Goal: Task Accomplishment & Management: Manage account settings

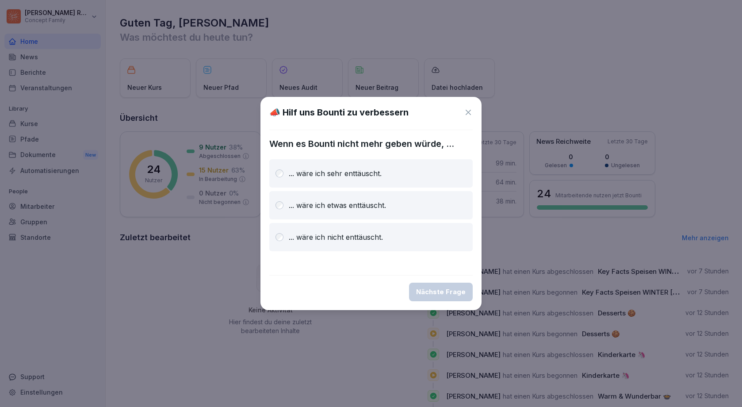
click at [463, 111] on div "📣 Hilf uns Bounti zu verbessern" at bounding box center [370, 112] width 203 height 13
click at [467, 113] on icon at bounding box center [468, 112] width 5 height 5
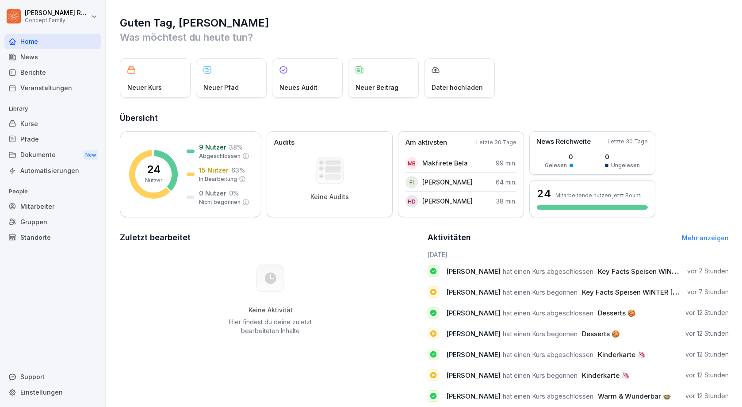
click at [27, 70] on div "Berichte" at bounding box center [52, 72] width 96 height 15
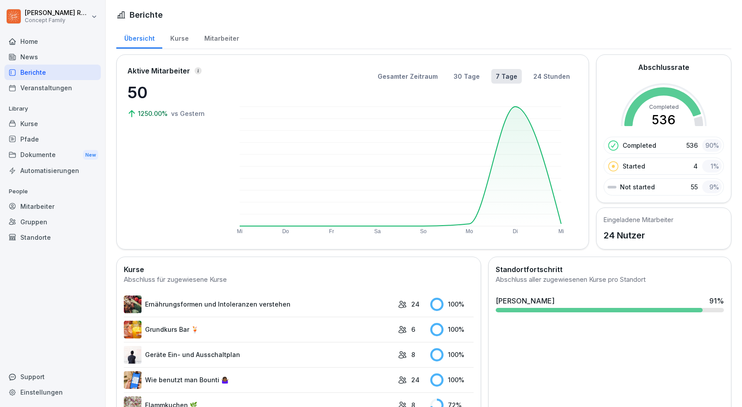
click at [218, 36] on div "Mitarbeiter" at bounding box center [221, 37] width 50 height 23
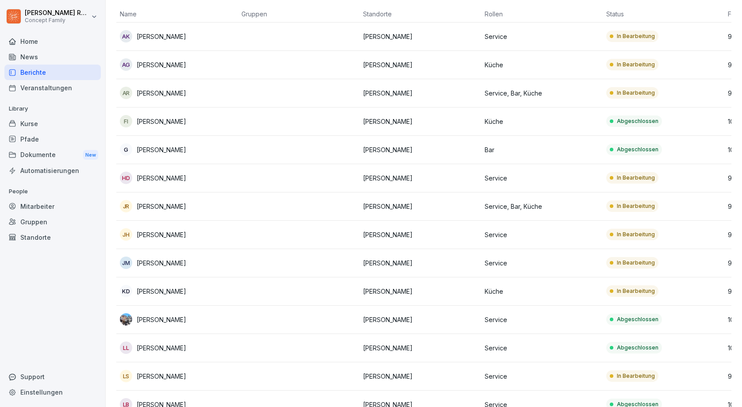
scroll to position [80, 0]
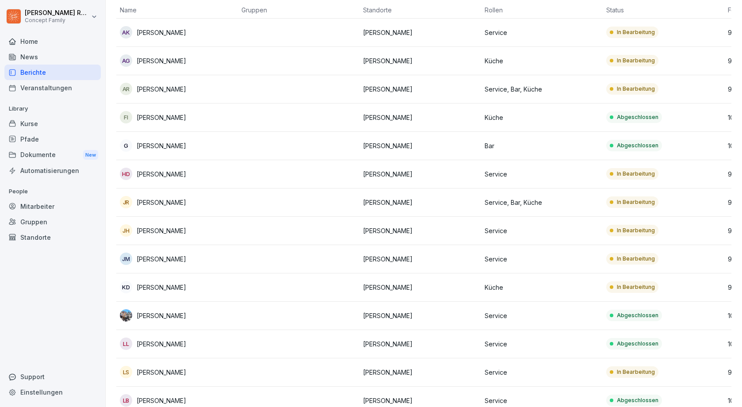
click at [167, 311] on p "[PERSON_NAME]" at bounding box center [162, 315] width 50 height 9
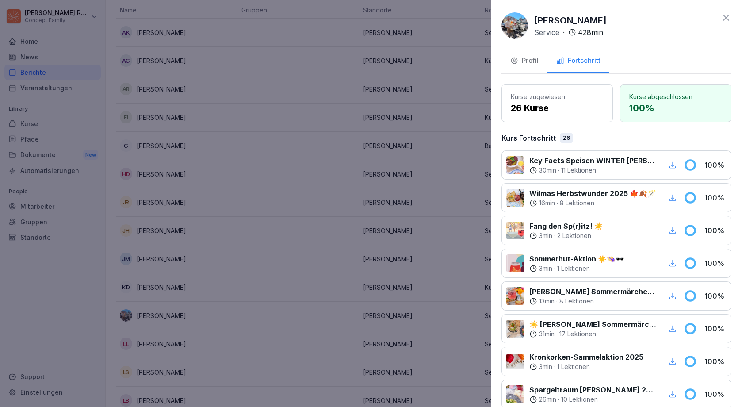
click at [531, 64] on div "Profil" at bounding box center [524, 61] width 28 height 10
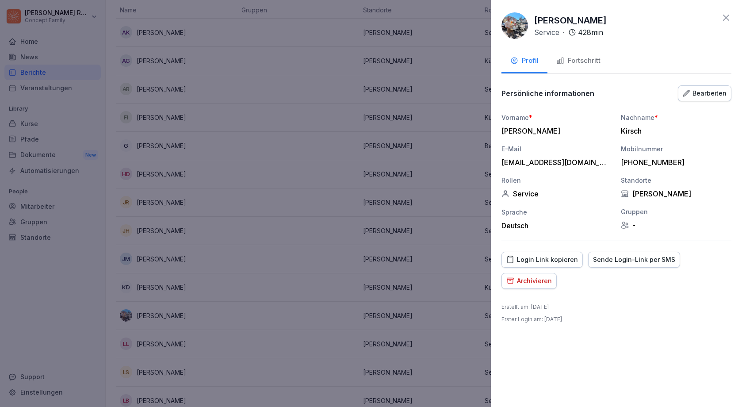
click at [579, 65] on div "Fortschritt" at bounding box center [578, 61] width 44 height 10
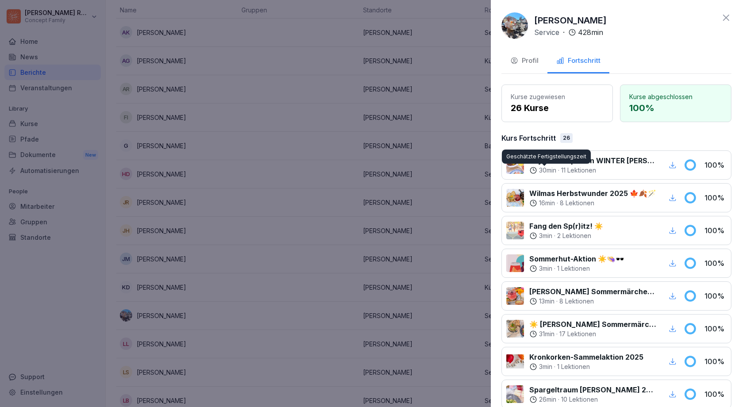
scroll to position [0, 0]
click at [531, 53] on button "Profil" at bounding box center [524, 62] width 46 height 24
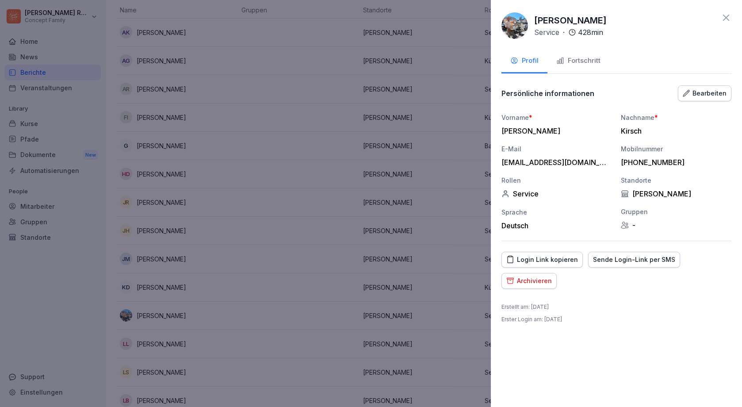
click at [698, 92] on div "Bearbeiten" at bounding box center [705, 93] width 44 height 10
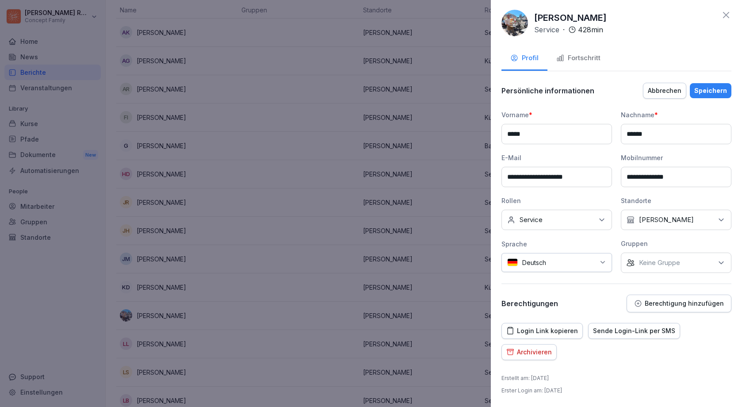
scroll to position [2, 0]
click at [663, 305] on p "Berechtigung hinzufügen" at bounding box center [684, 303] width 79 height 7
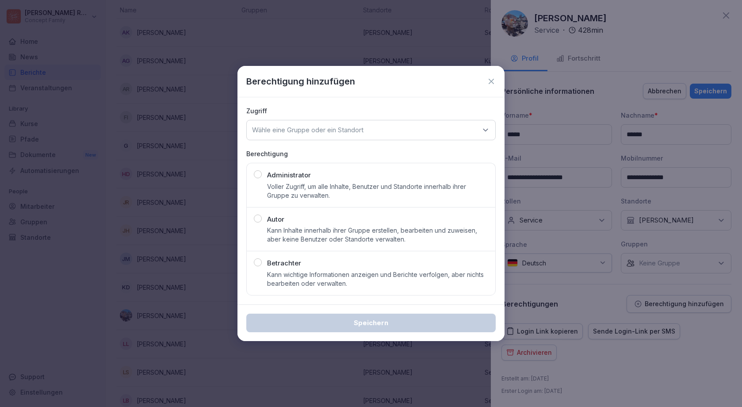
click at [443, 135] on div "Wähle eine Gruppe oder ein Standort" at bounding box center [370, 130] width 249 height 20
click at [447, 130] on div "Wähle eine Gruppe oder ein Standort" at bounding box center [370, 130] width 249 height 20
click at [450, 118] on div "Zugriff Wähle eine Gruppe oder ein Standort Standorte [PERSON_NAME][GEOGRAPHIC_…" at bounding box center [370, 123] width 249 height 34
click at [443, 124] on div "Wähle eine Gruppe oder ein Standort" at bounding box center [370, 130] width 249 height 20
click at [338, 185] on div "[PERSON_NAME]" at bounding box center [371, 185] width 244 height 17
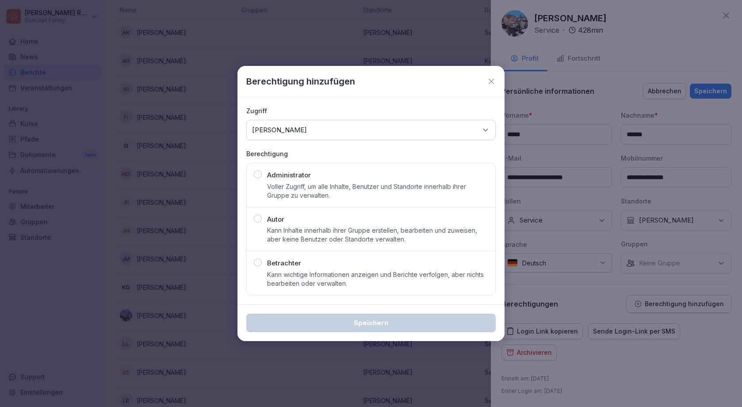
click at [495, 83] on icon at bounding box center [491, 81] width 9 height 9
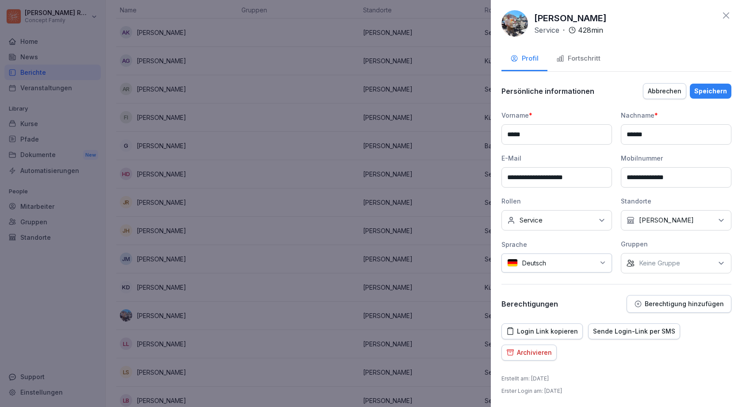
click at [594, 233] on div "**********" at bounding box center [616, 192] width 230 height 163
click at [593, 218] on div "Keine Rollen Service" at bounding box center [556, 220] width 111 height 20
click at [510, 262] on button "Bar" at bounding box center [512, 260] width 8 height 8
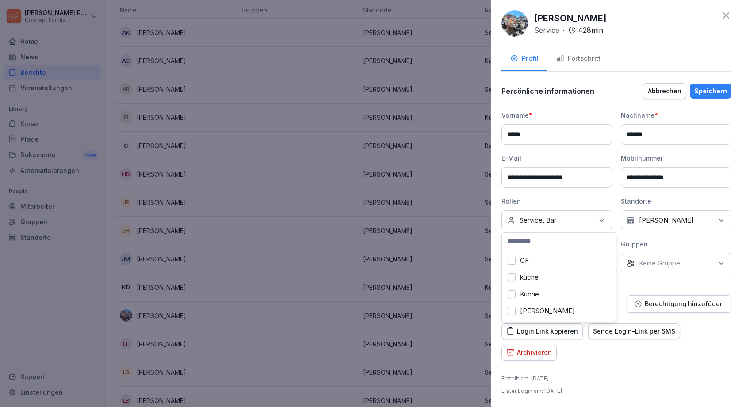
click at [512, 278] on button "küche" at bounding box center [512, 277] width 8 height 8
click at [723, 89] on div "Speichern" at bounding box center [710, 91] width 33 height 10
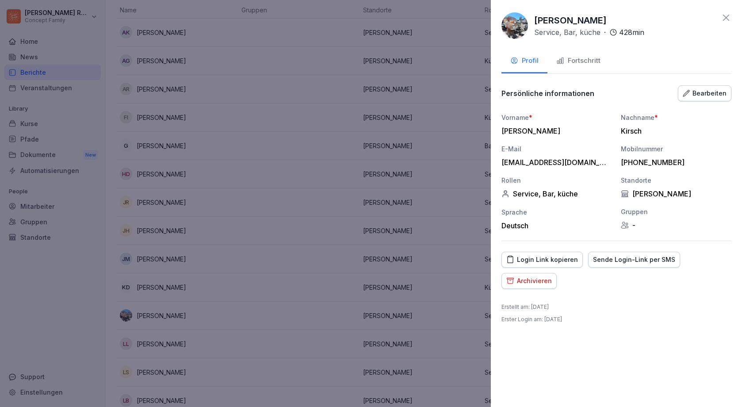
click at [728, 7] on div "[PERSON_NAME] Service, Bar, küche · 428 min Profil Fortschritt Persönliche info…" at bounding box center [616, 203] width 251 height 407
click at [723, 16] on icon at bounding box center [726, 17] width 11 height 11
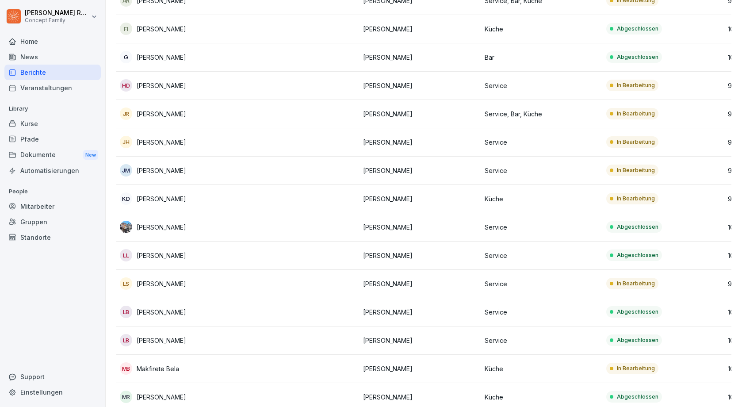
scroll to position [168, 0]
click at [51, 66] on div "Berichte" at bounding box center [52, 72] width 96 height 15
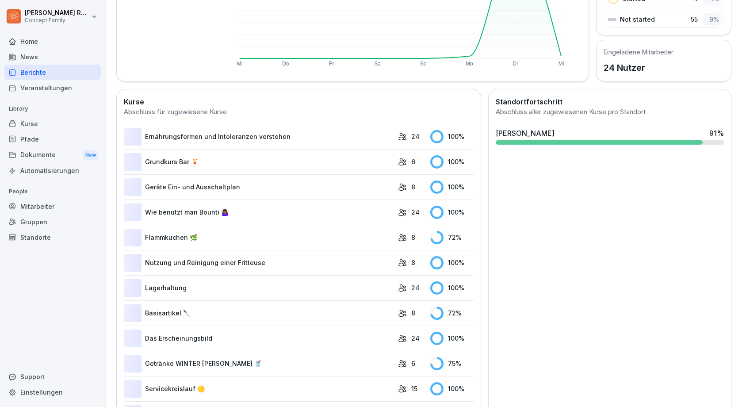
scroll to position [54, 0]
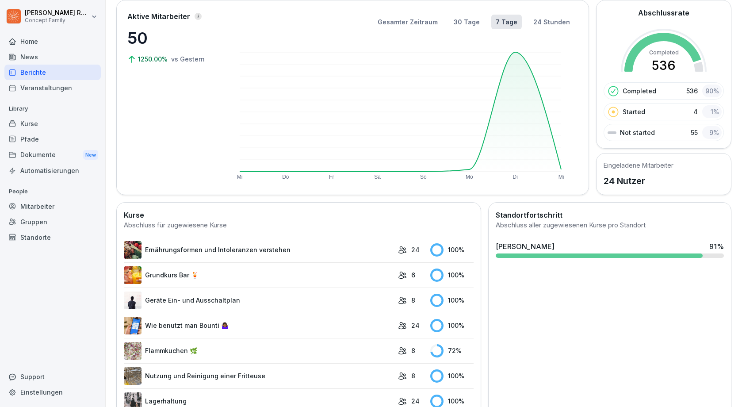
click at [42, 76] on div "Berichte" at bounding box center [52, 72] width 96 height 15
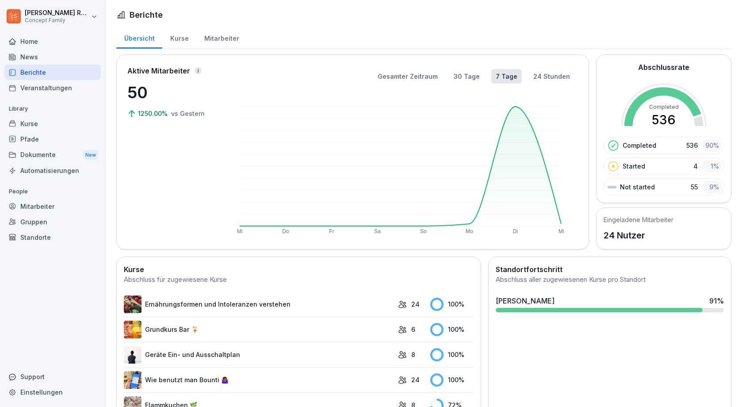
scroll to position [0, 0]
click at [217, 37] on div "Mitarbeiter" at bounding box center [221, 37] width 50 height 23
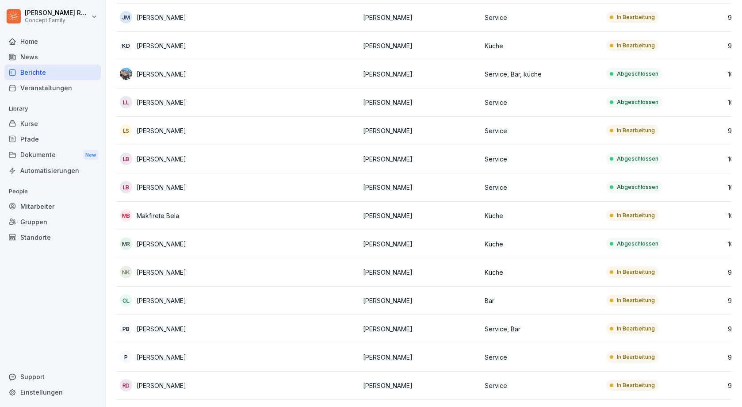
click at [179, 382] on p "[PERSON_NAME]" at bounding box center [162, 385] width 50 height 9
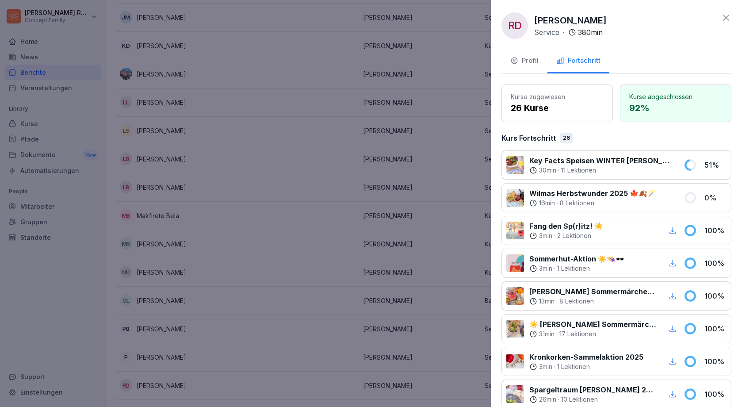
click at [534, 61] on div "Profil" at bounding box center [524, 61] width 28 height 10
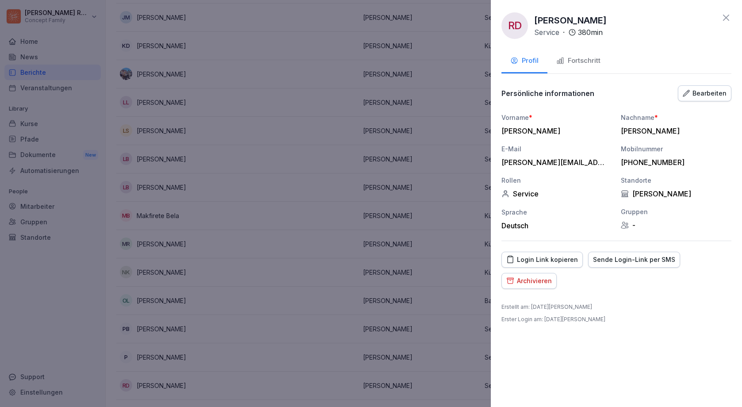
click at [713, 98] on button "Bearbeiten" at bounding box center [704, 93] width 53 height 16
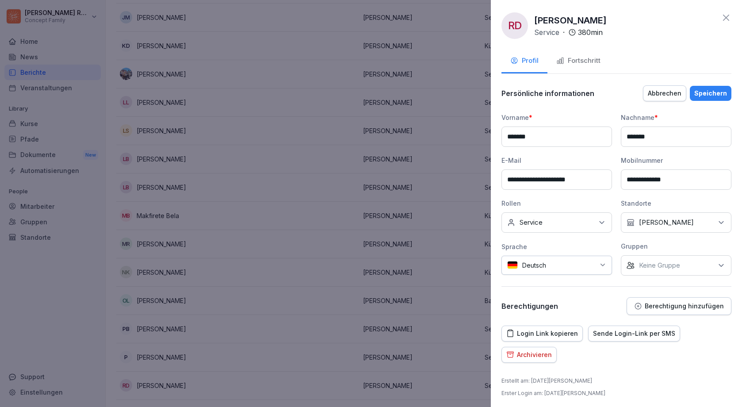
click at [596, 222] on div "Keine Rollen Service" at bounding box center [556, 222] width 111 height 20
click at [599, 219] on icon at bounding box center [601, 222] width 9 height 9
click at [565, 202] on div "Rollen" at bounding box center [556, 203] width 111 height 9
click at [676, 220] on p "[PERSON_NAME]" at bounding box center [666, 222] width 55 height 9
click at [629, 262] on span "button" at bounding box center [630, 263] width 7 height 7
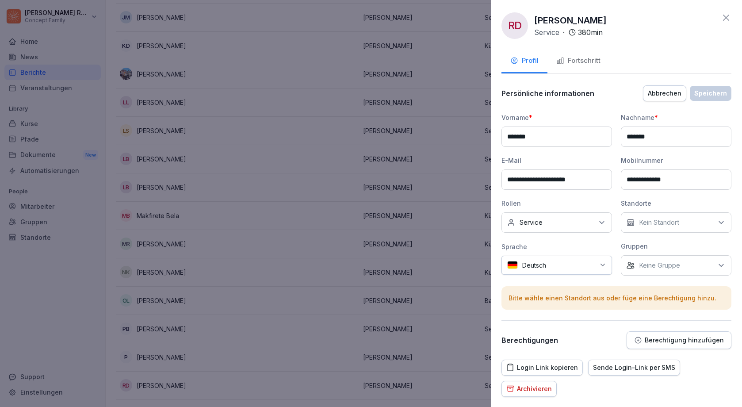
click at [674, 199] on div "Standorte" at bounding box center [676, 203] width 111 height 9
click at [538, 388] on div "Archivieren" at bounding box center [529, 389] width 46 height 10
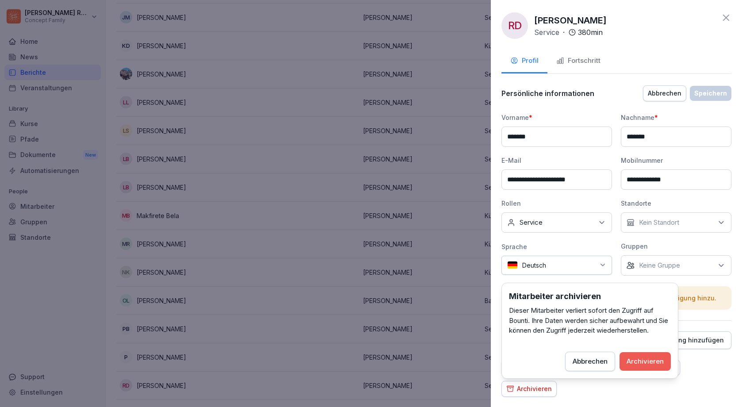
click at [643, 361] on div "Archivieren" at bounding box center [644, 361] width 37 height 10
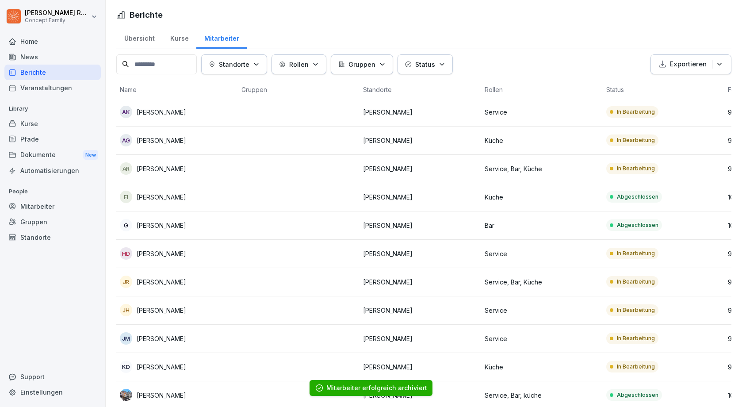
click at [168, 171] on p "[PERSON_NAME]" at bounding box center [162, 168] width 50 height 9
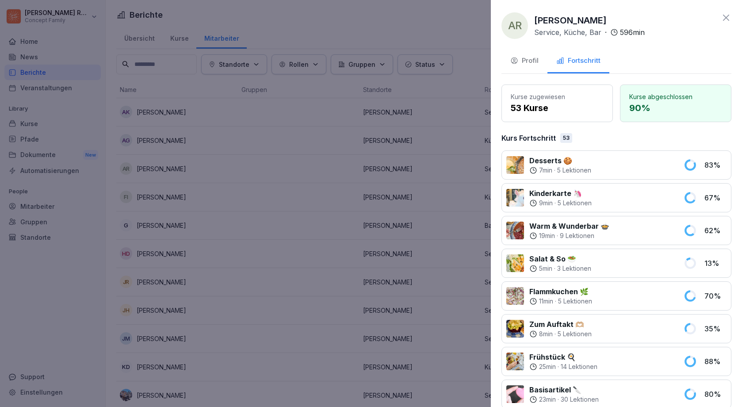
click at [531, 60] on div "Profil" at bounding box center [524, 61] width 28 height 10
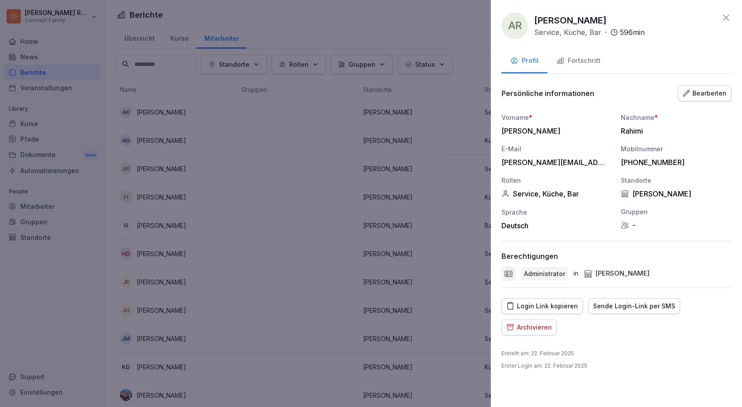
click at [540, 331] on div "Archivieren" at bounding box center [529, 327] width 46 height 10
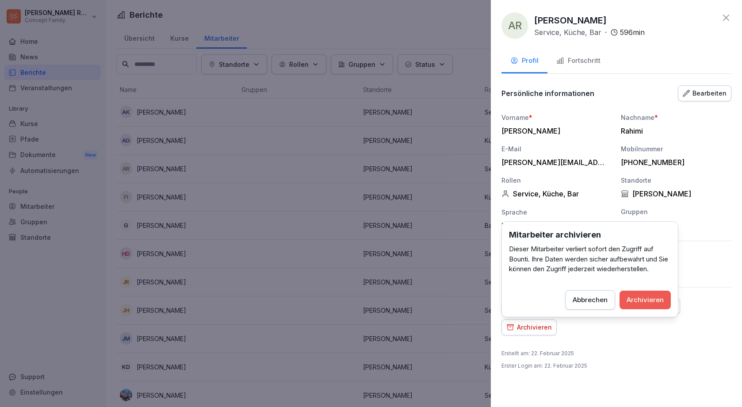
click at [654, 304] on button "Archivieren" at bounding box center [644, 299] width 51 height 19
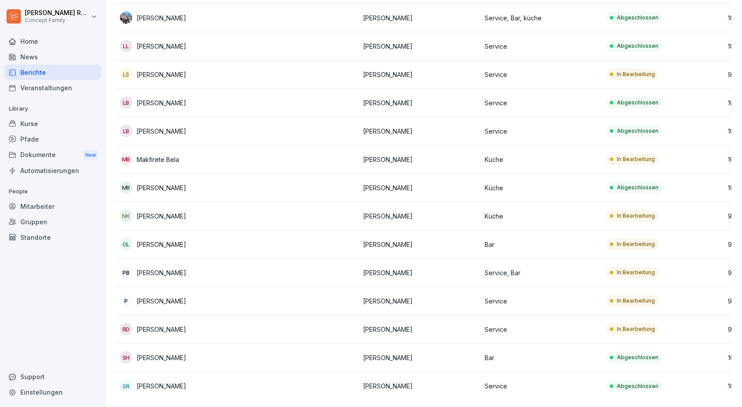
click at [275, 295] on td at bounding box center [299, 301] width 122 height 28
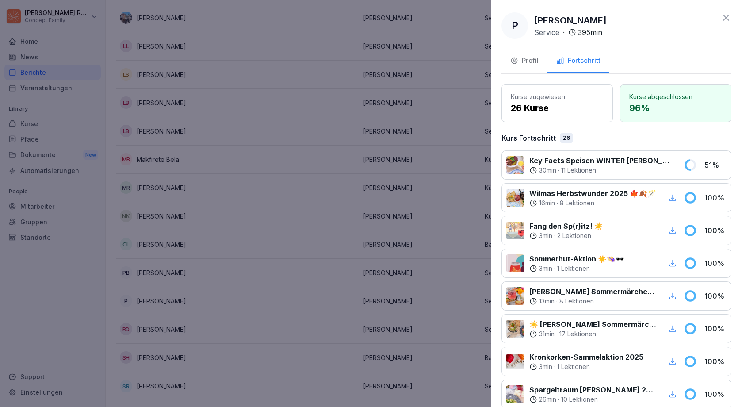
click at [364, 190] on div at bounding box center [371, 203] width 742 height 407
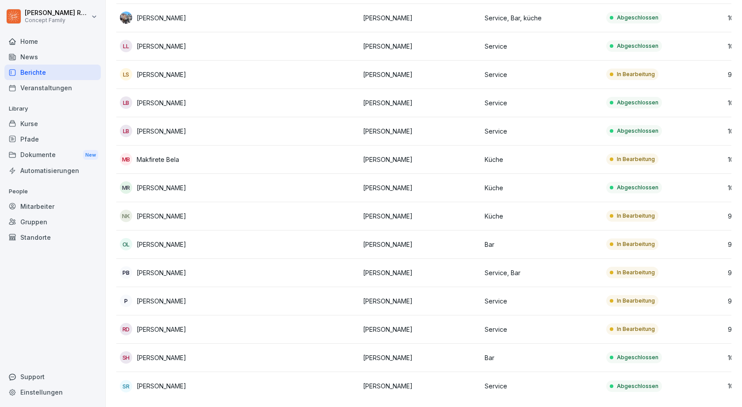
click at [271, 270] on td at bounding box center [299, 273] width 122 height 28
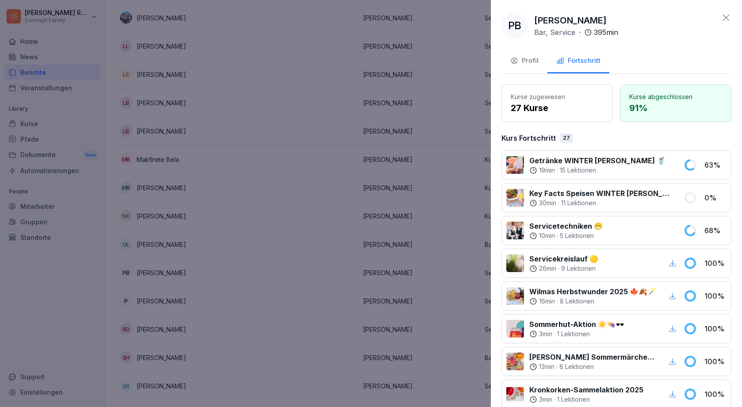
click at [328, 240] on div at bounding box center [371, 203] width 742 height 407
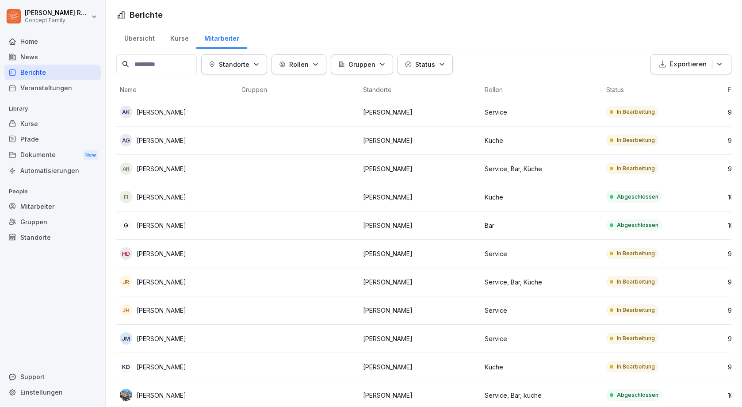
click at [56, 72] on div "Berichte" at bounding box center [52, 72] width 96 height 15
